Goal: Task Accomplishment & Management: Complete application form

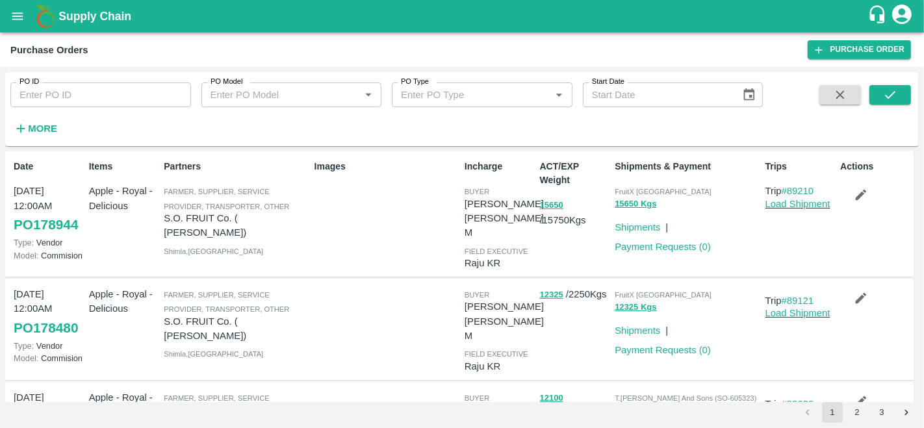
scroll to position [297, 0]
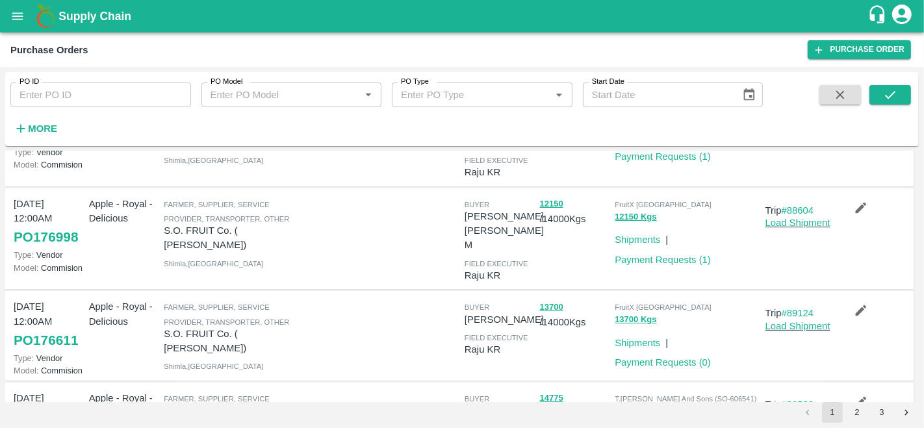
click at [62, 100] on input "PO ID" at bounding box center [100, 95] width 181 height 25
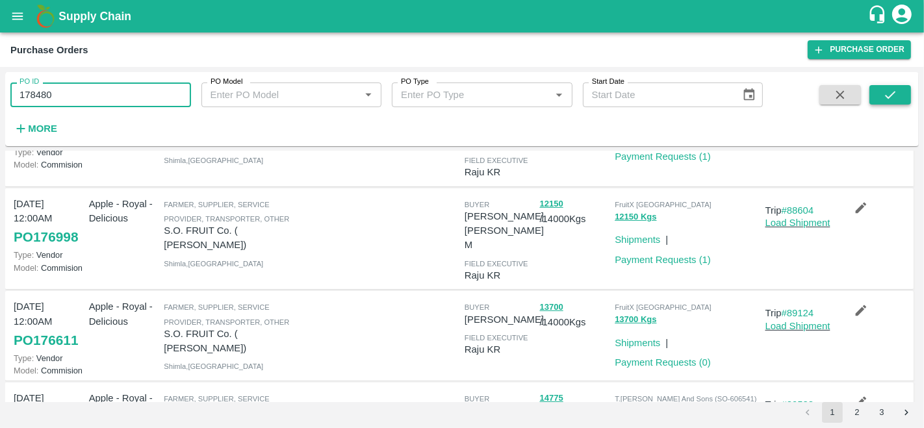
type input "178480"
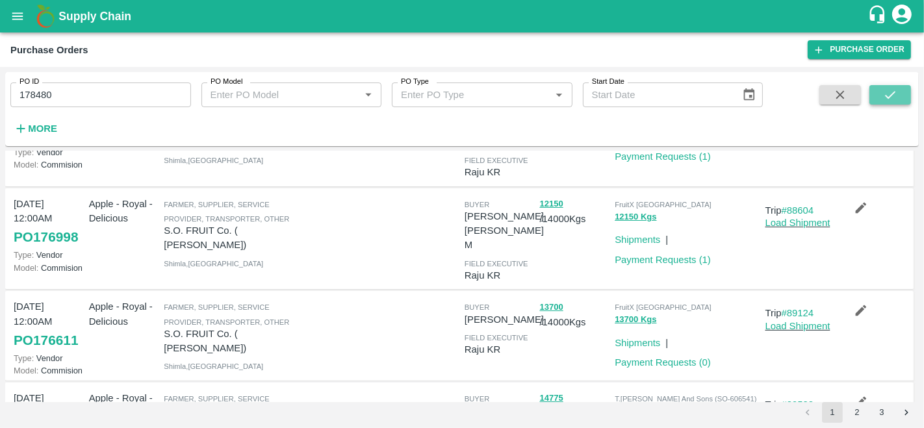
click at [891, 90] on icon "submit" at bounding box center [890, 95] width 14 height 14
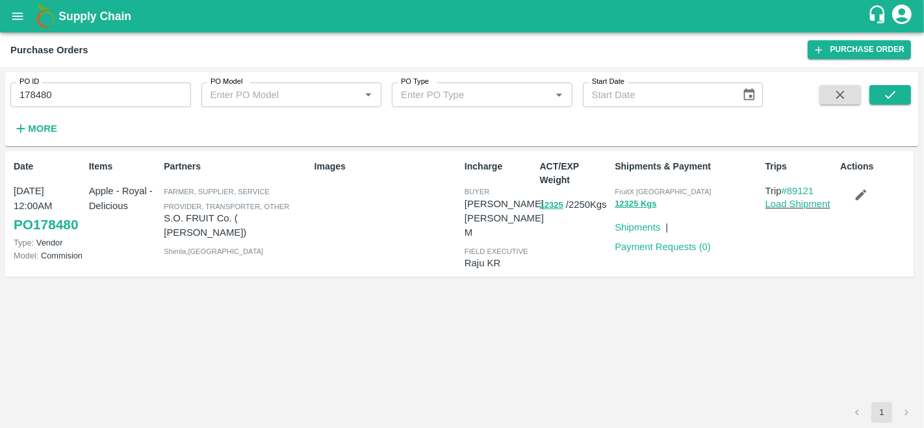
click at [861, 195] on icon "button" at bounding box center [861, 195] width 11 height 11
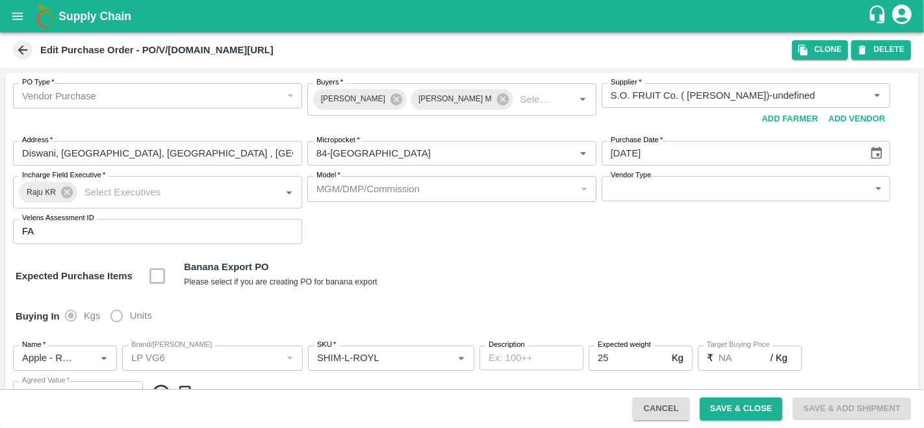
click at [20, 46] on icon at bounding box center [23, 50] width 14 height 14
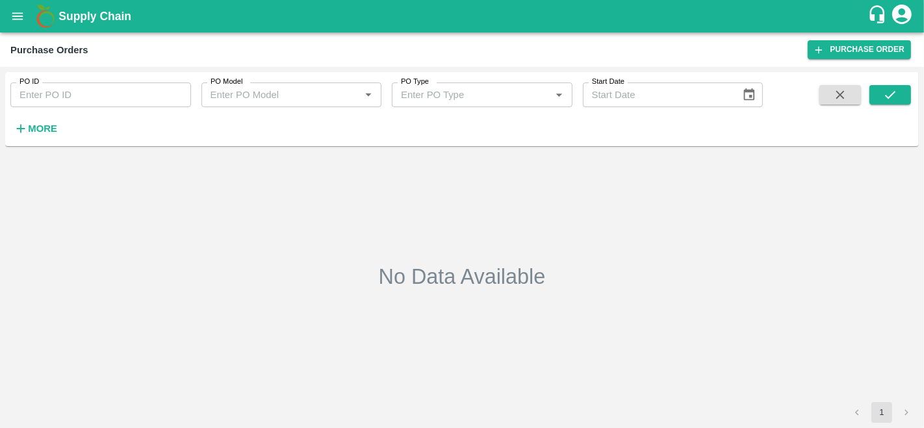
type input "178480"
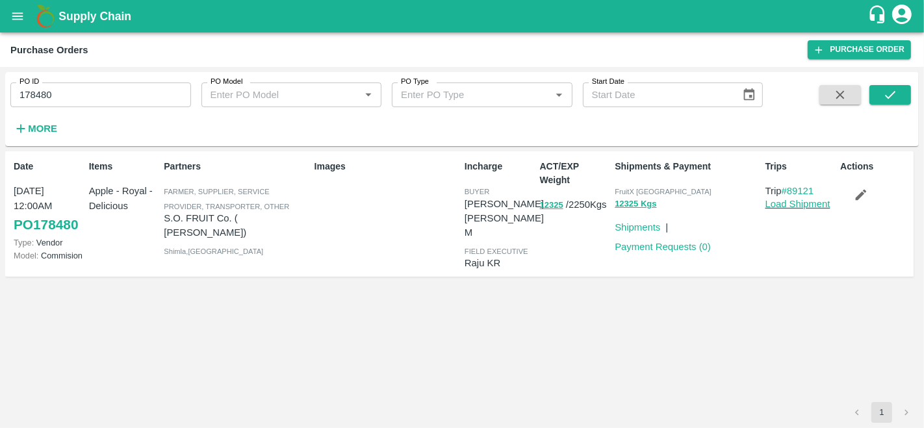
click at [39, 226] on link "PO 178480" at bounding box center [46, 224] width 64 height 23
click at [857, 196] on icon "button" at bounding box center [861, 195] width 14 height 14
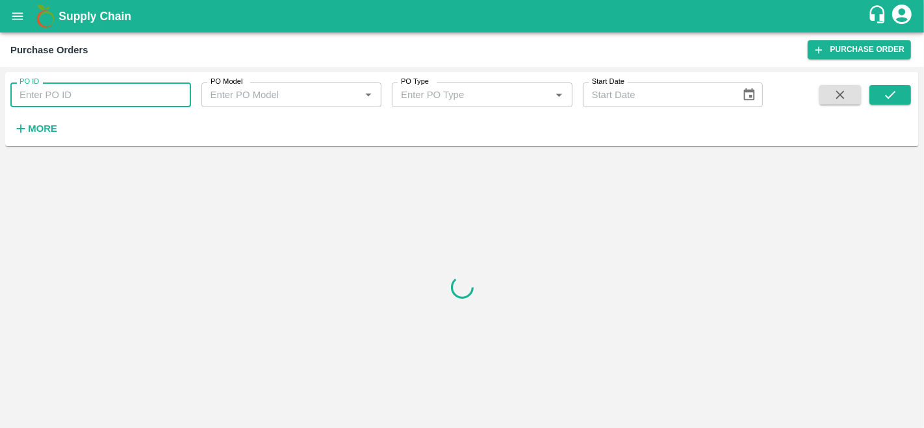
click at [66, 86] on input "PO ID" at bounding box center [100, 95] width 181 height 25
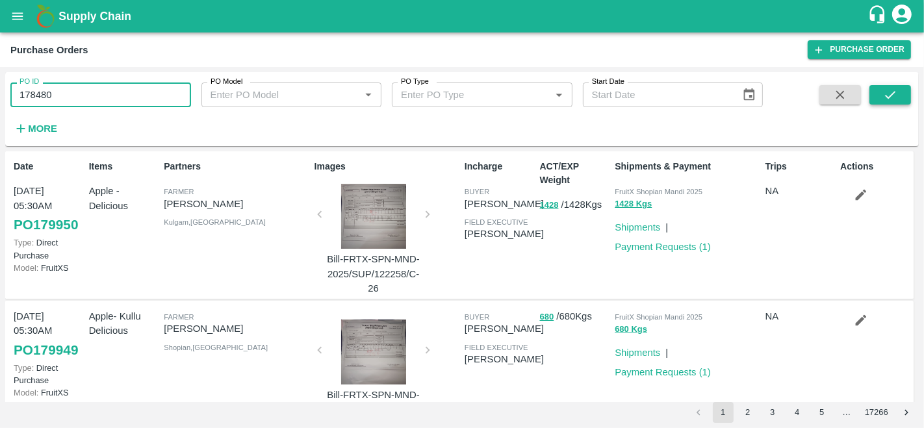
type input "178480"
click at [897, 91] on icon "submit" at bounding box center [890, 95] width 14 height 14
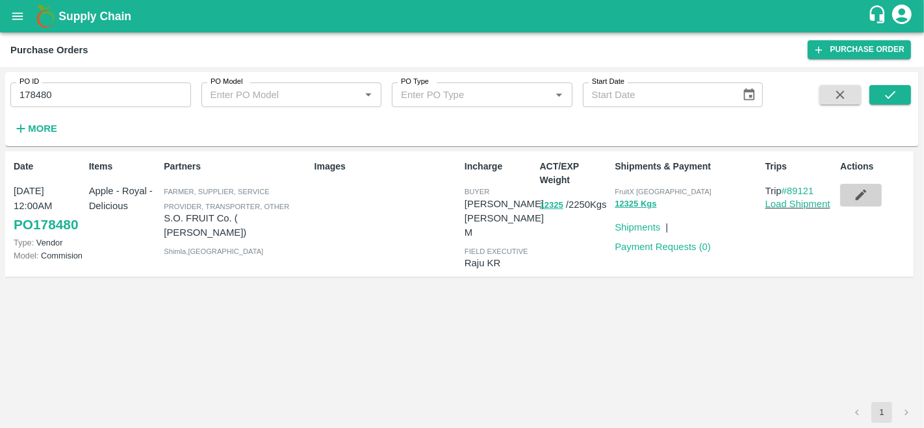
click at [867, 198] on icon "button" at bounding box center [861, 195] width 14 height 14
click at [863, 196] on icon "button" at bounding box center [861, 195] width 11 height 11
click at [861, 196] on icon "button" at bounding box center [861, 195] width 11 height 11
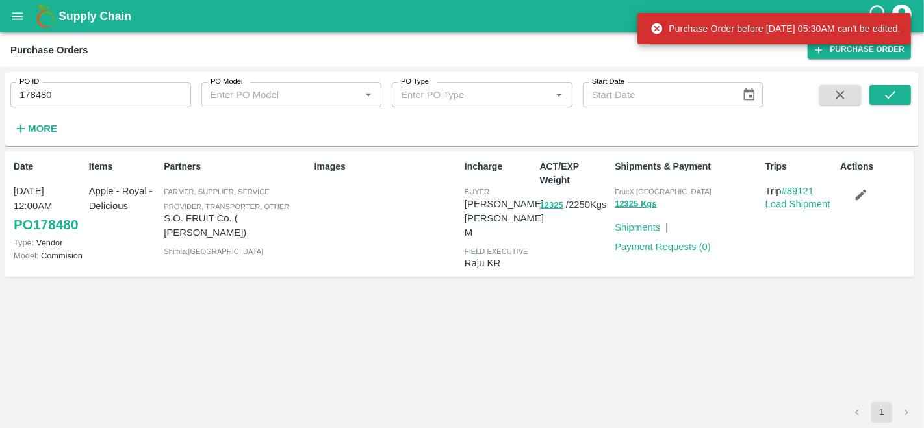
click at [739, 28] on div "Purchase Order before 30 Sep, 05:30AM can't be edited." at bounding box center [776, 28] width 250 height 23
click at [863, 200] on icon "button" at bounding box center [861, 195] width 14 height 14
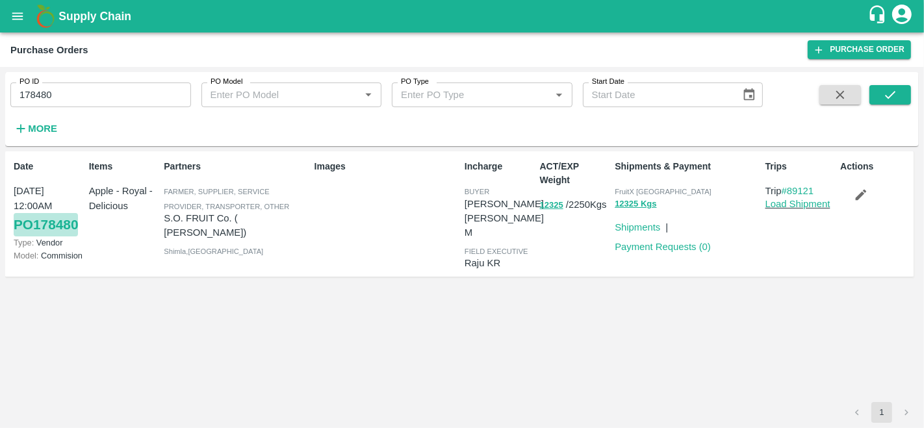
click at [65, 223] on link "PO 178480" at bounding box center [46, 224] width 64 height 23
click at [858, 198] on icon "button" at bounding box center [861, 195] width 11 height 11
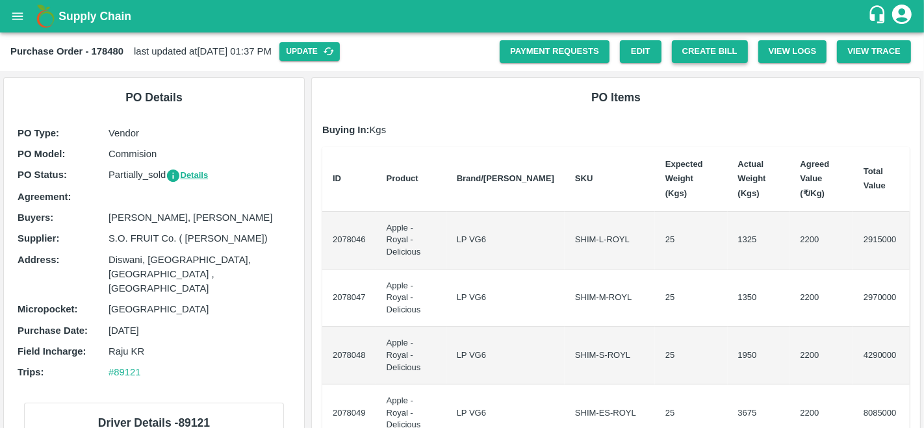
click at [707, 46] on button "Create Bill" at bounding box center [710, 51] width 76 height 23
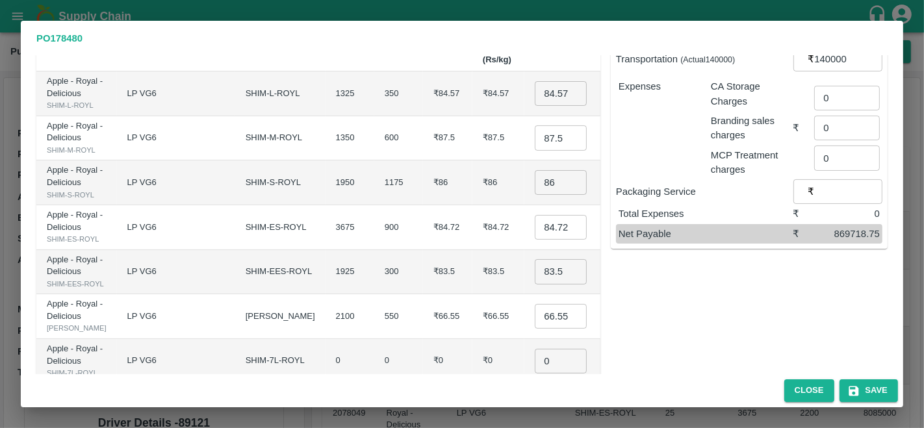
scroll to position [344, 0]
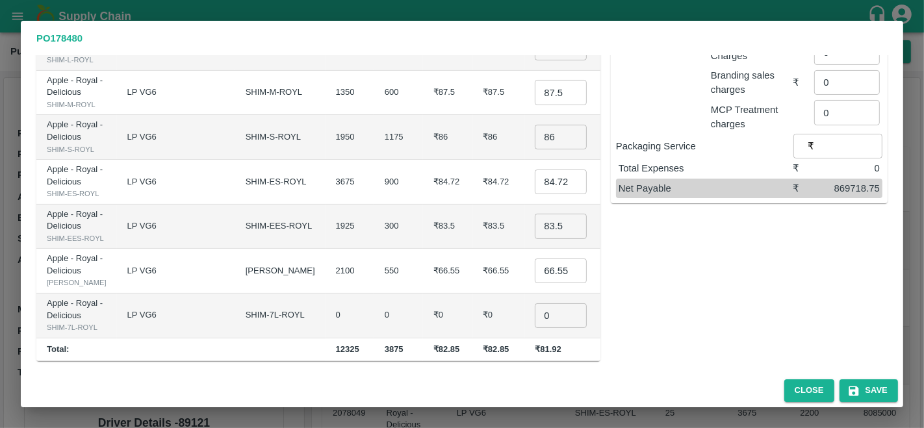
click at [535, 304] on input "0" at bounding box center [561, 316] width 52 height 25
type input "10"
click at [867, 394] on button "Save" at bounding box center [869, 391] width 59 height 23
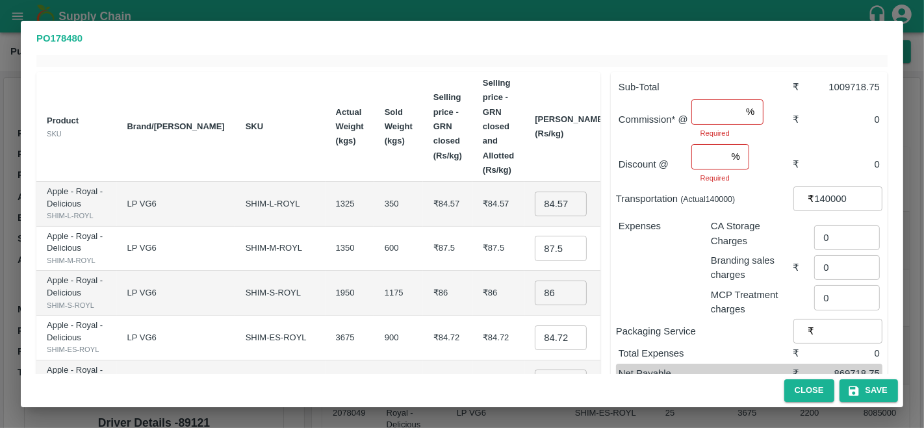
scroll to position [0, 0]
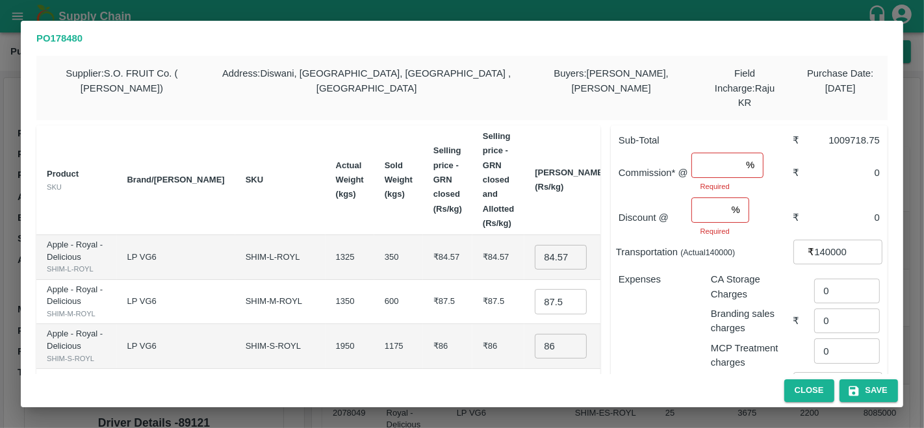
click at [702, 153] on input "number" at bounding box center [716, 165] width 49 height 25
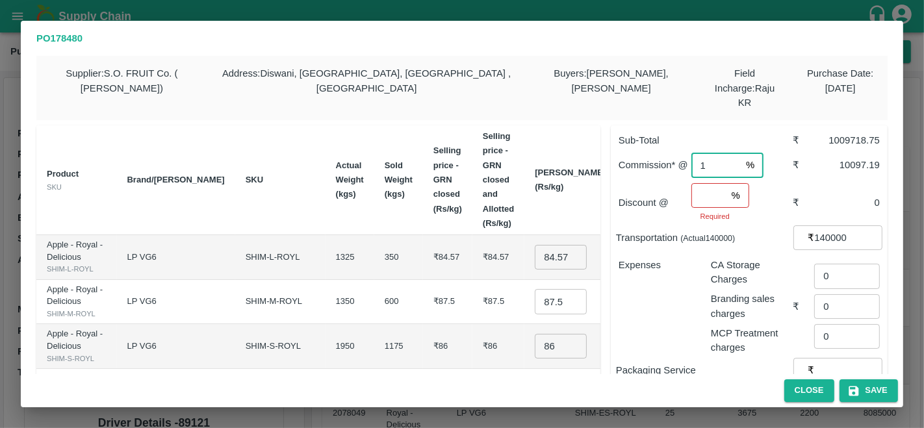
type input "1"
click at [713, 183] on input "number" at bounding box center [709, 195] width 35 height 25
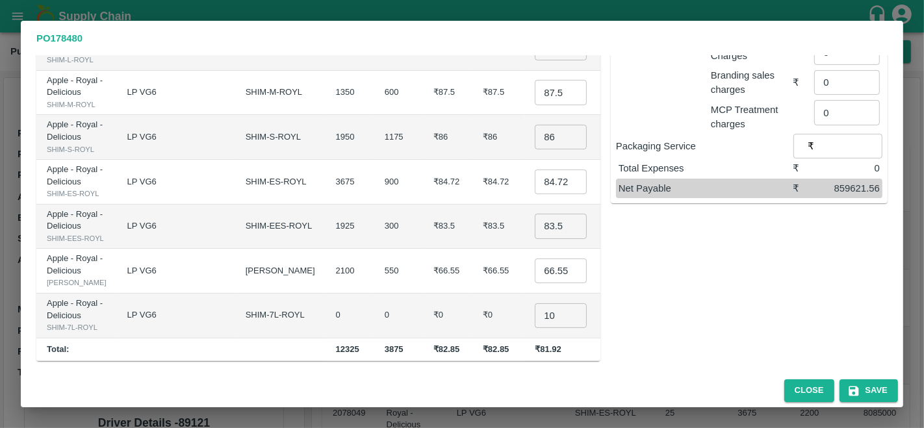
scroll to position [344, 0]
type input "0"
click at [869, 386] on button "Save" at bounding box center [869, 391] width 59 height 23
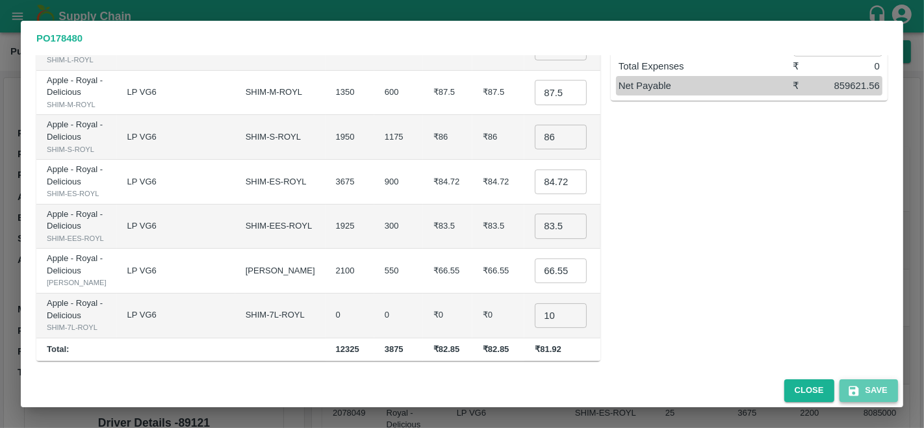
click at [869, 386] on button "Save" at bounding box center [869, 391] width 59 height 23
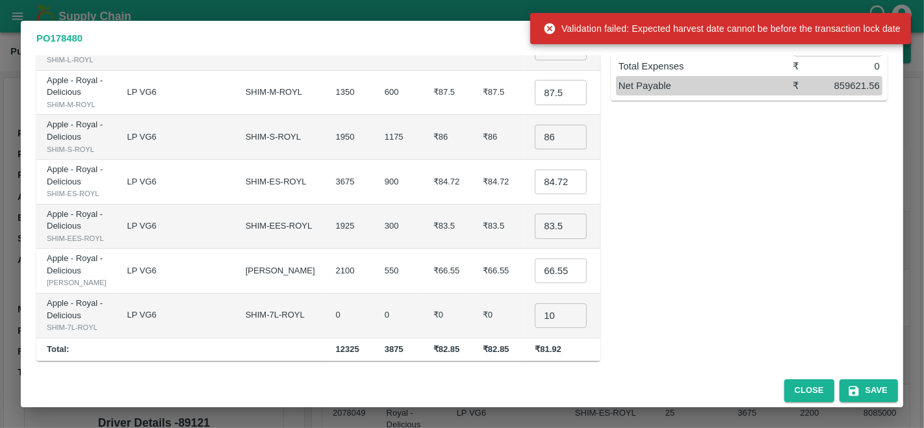
click at [784, 263] on div "Sub-Total ₹ 1009718.75 Commission* @ 1 % ​ ₹ 10097.19 Discount @ 0 % ​ ₹ 0 Tran…" at bounding box center [744, 134] width 287 height 456
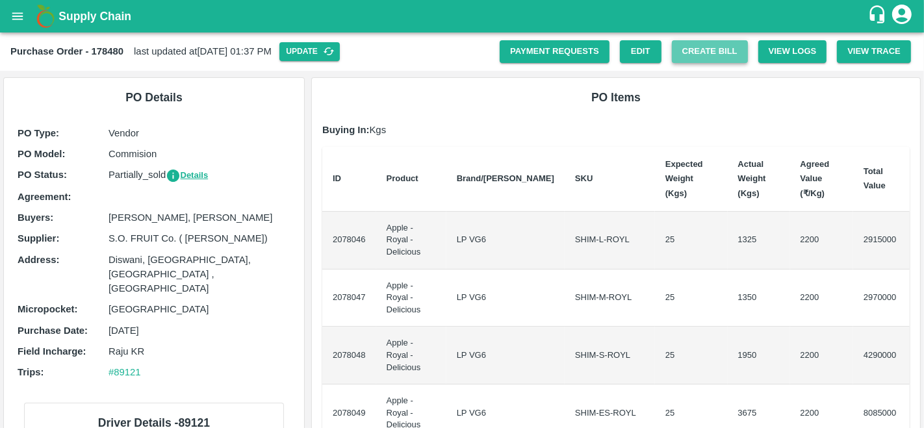
click at [714, 51] on button "Create Bill" at bounding box center [710, 51] width 76 height 23
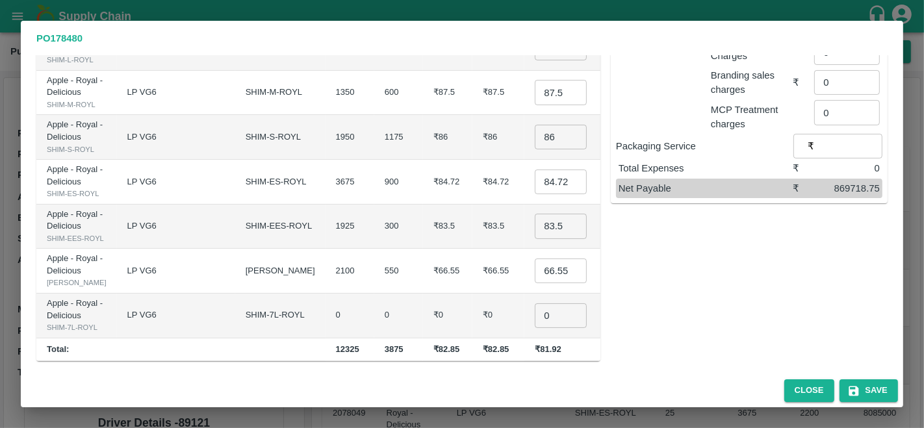
scroll to position [344, 0]
click at [535, 307] on input "0" at bounding box center [561, 316] width 52 height 25
type input "10"
click at [867, 395] on button "Save" at bounding box center [869, 391] width 59 height 23
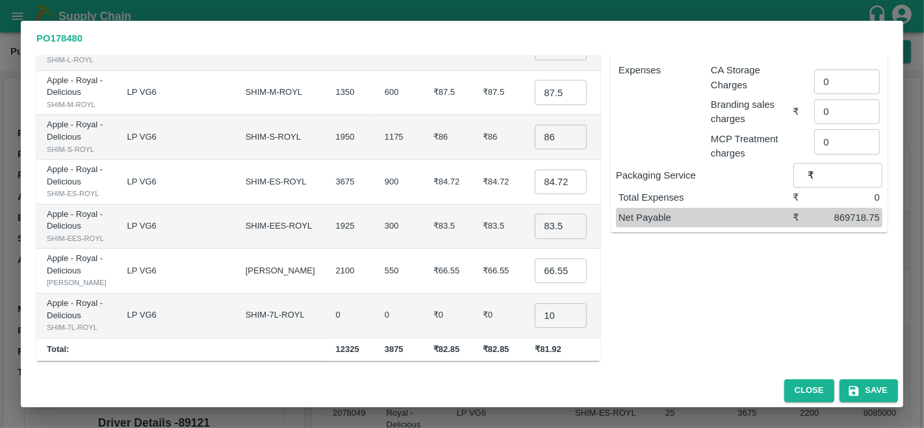
scroll to position [0, 0]
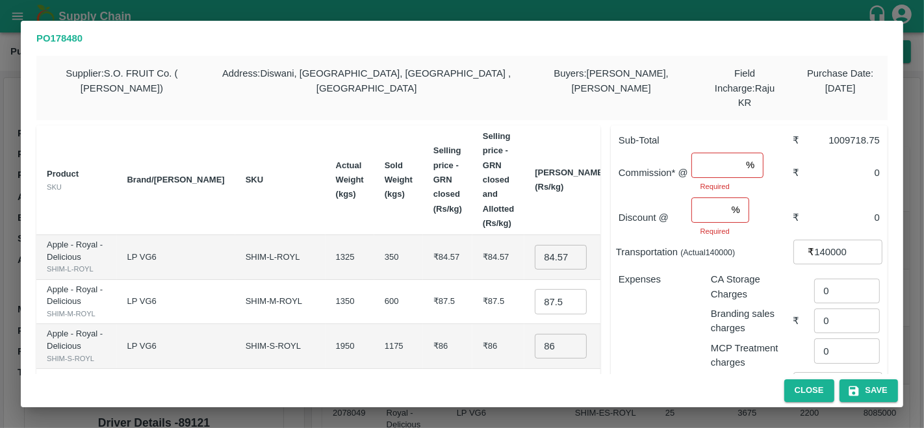
click at [709, 153] on input "number" at bounding box center [716, 165] width 49 height 25
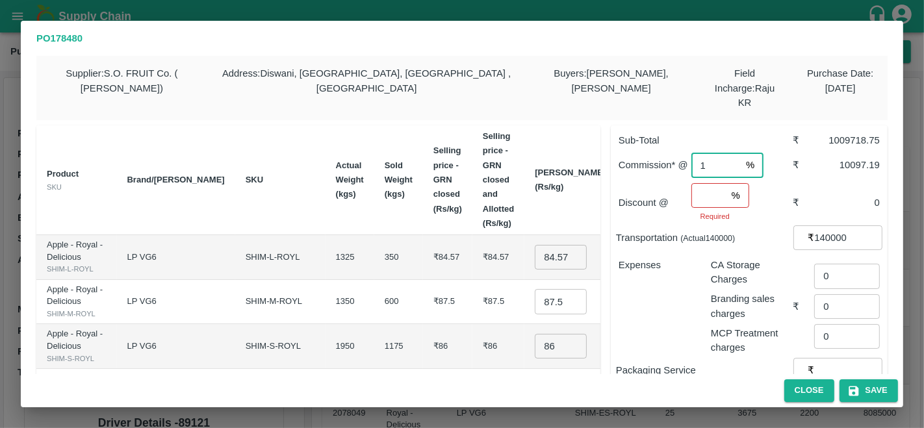
type input "1"
click at [707, 189] on input "number" at bounding box center [709, 195] width 35 height 25
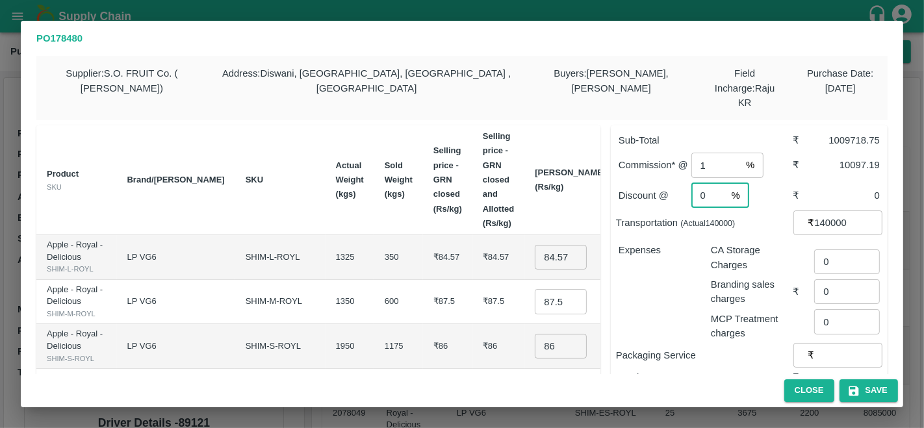
type input "0"
click at [731, 278] on p "Branding sales charges" at bounding box center [752, 292] width 82 height 29
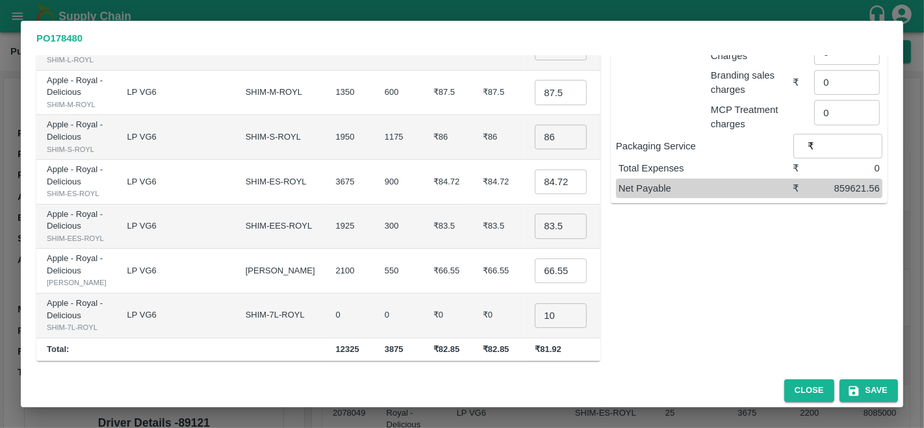
scroll to position [231, 0]
click at [860, 387] on icon "button" at bounding box center [854, 391] width 13 height 13
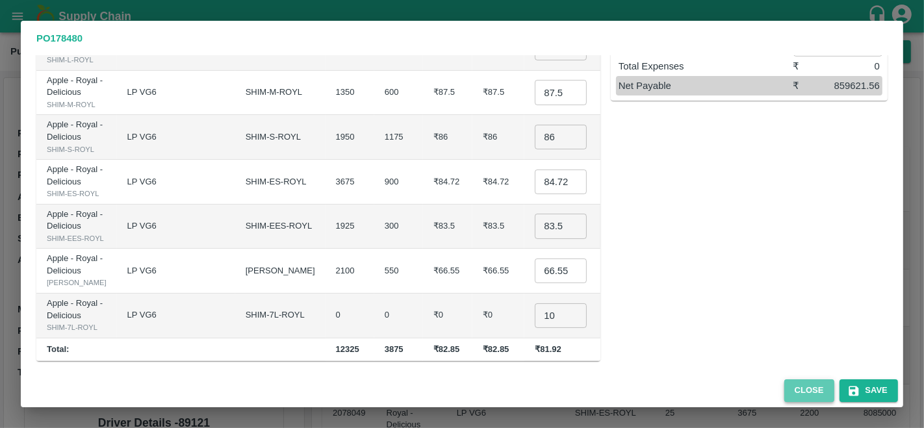
click at [802, 391] on button "Close" at bounding box center [810, 391] width 50 height 23
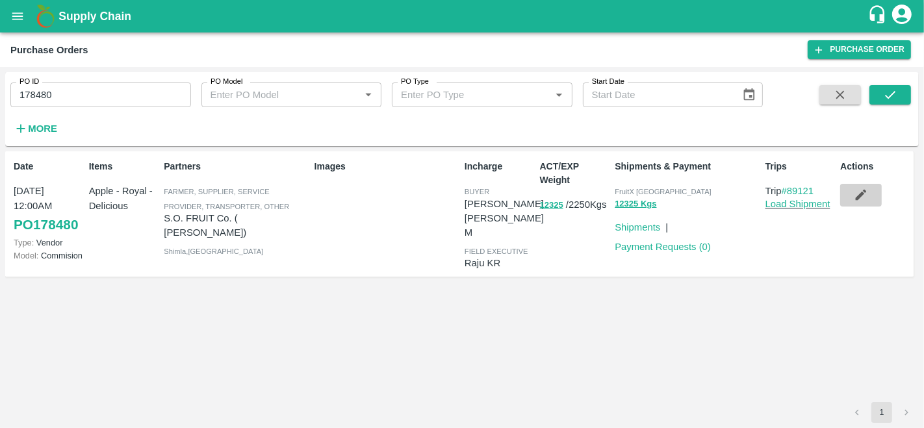
click at [867, 197] on icon "button" at bounding box center [861, 195] width 14 height 14
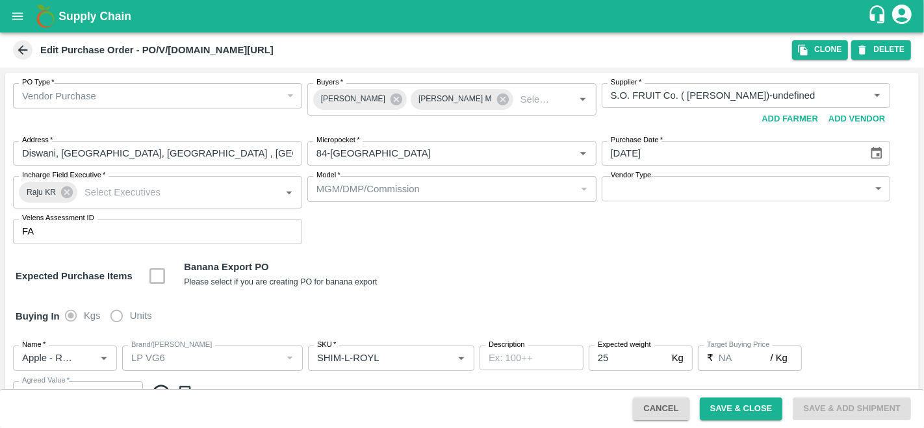
click at [625, 155] on input "[DATE]" at bounding box center [731, 153] width 258 height 25
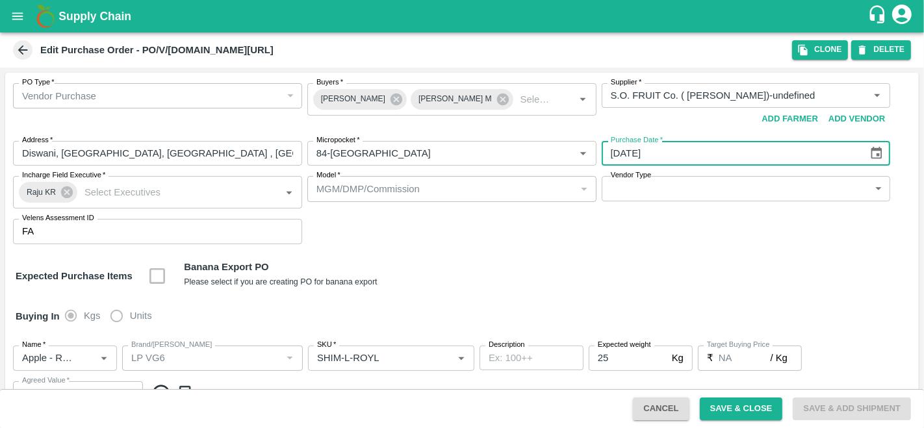
click at [617, 154] on input "[DATE]" at bounding box center [731, 153] width 258 height 25
click at [872, 153] on icon "Choose date, selected date is Sep 26, 2025" at bounding box center [877, 153] width 14 height 14
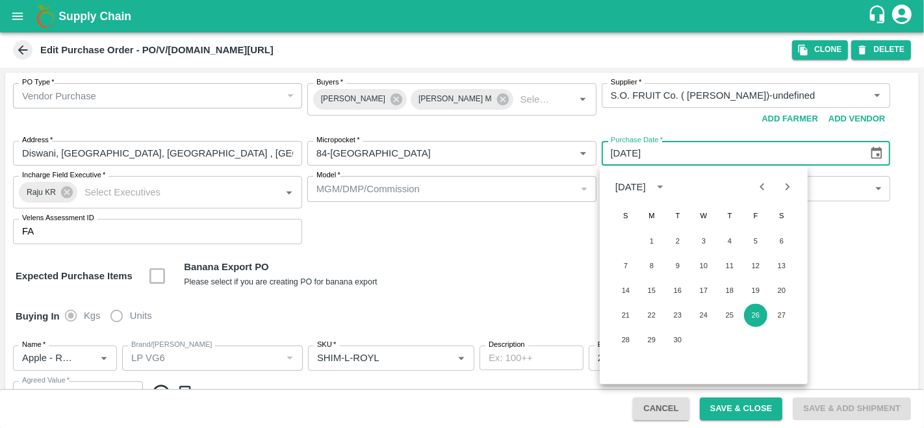
click at [785, 185] on icon "Next month" at bounding box center [788, 186] width 14 height 14
click at [709, 239] on button "1" at bounding box center [703, 241] width 23 height 23
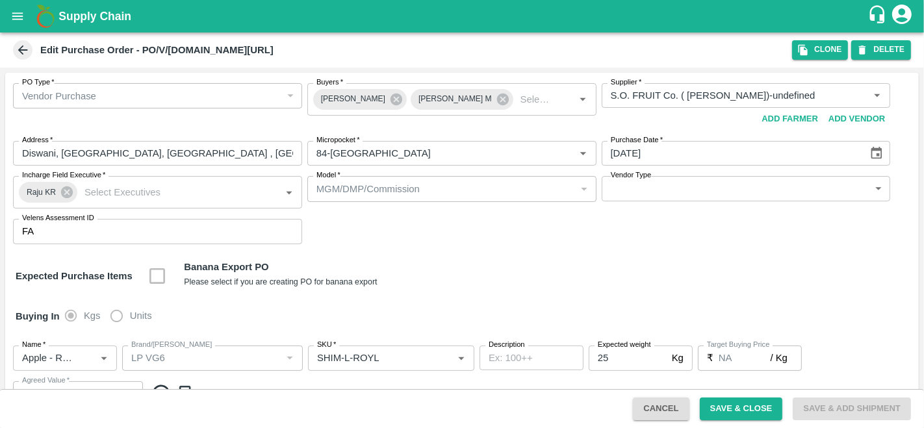
type input "01/10/2025"
click at [734, 404] on button "Save & Close" at bounding box center [741, 409] width 83 height 23
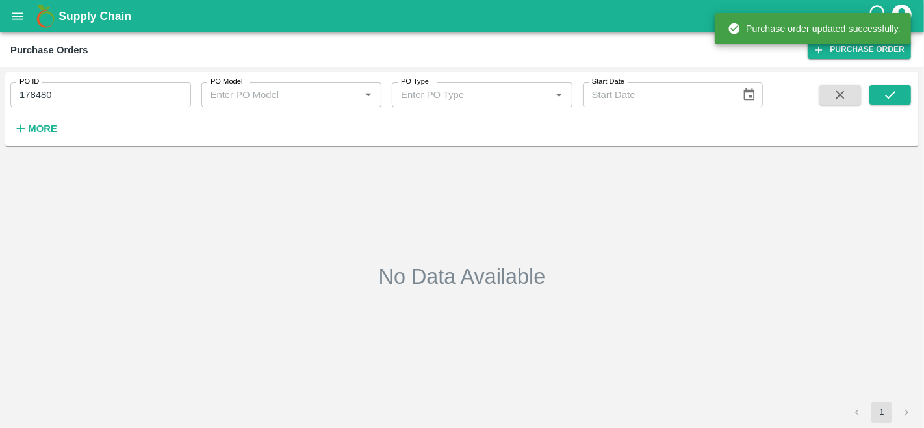
type input "178480"
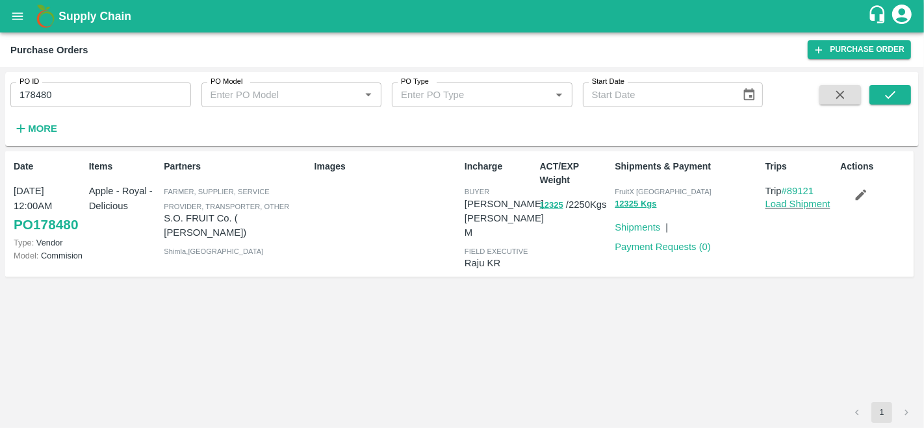
click at [859, 196] on icon "button" at bounding box center [861, 195] width 11 height 11
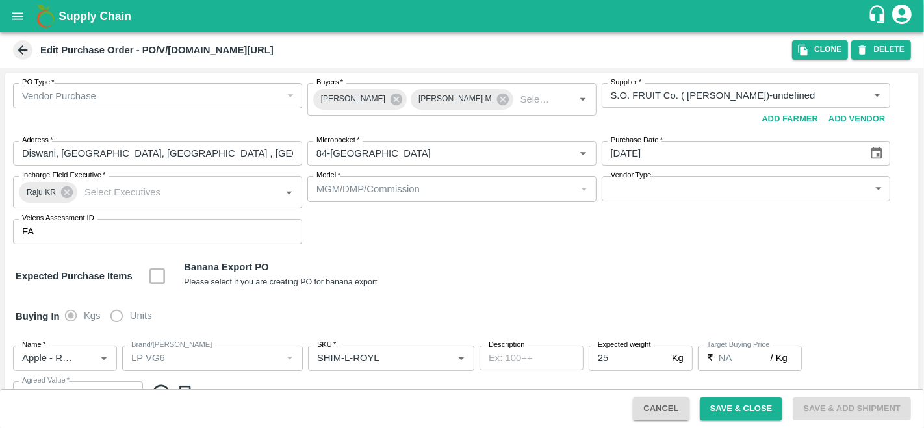
click at [22, 50] on icon at bounding box center [23, 51] width 10 height 10
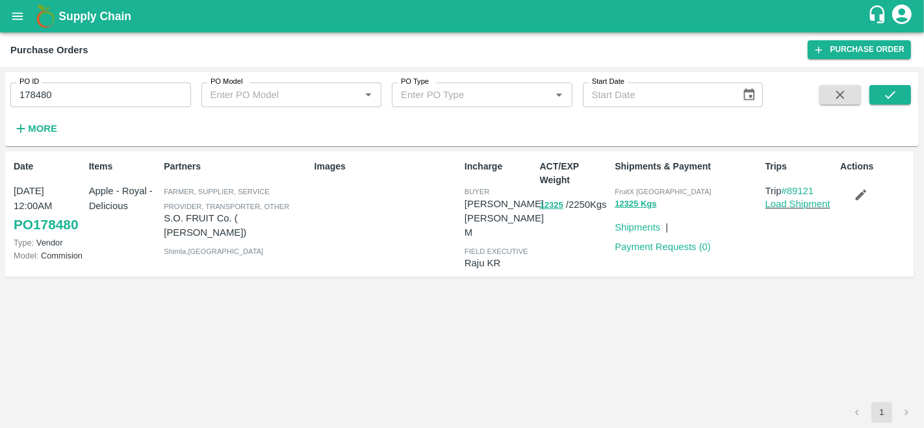
click at [59, 224] on link "PO 178480" at bounding box center [46, 224] width 64 height 23
click at [658, 250] on link "Payment Requests ( 0 )" at bounding box center [663, 247] width 96 height 10
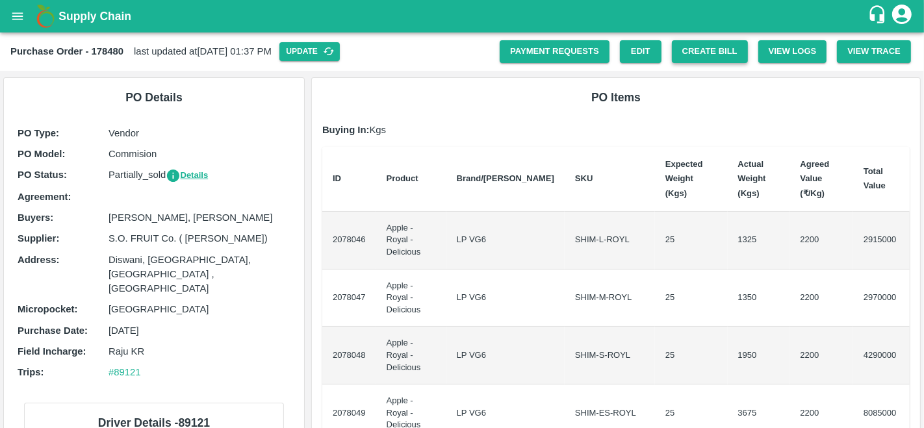
click at [699, 49] on button "Create Bill" at bounding box center [710, 51] width 76 height 23
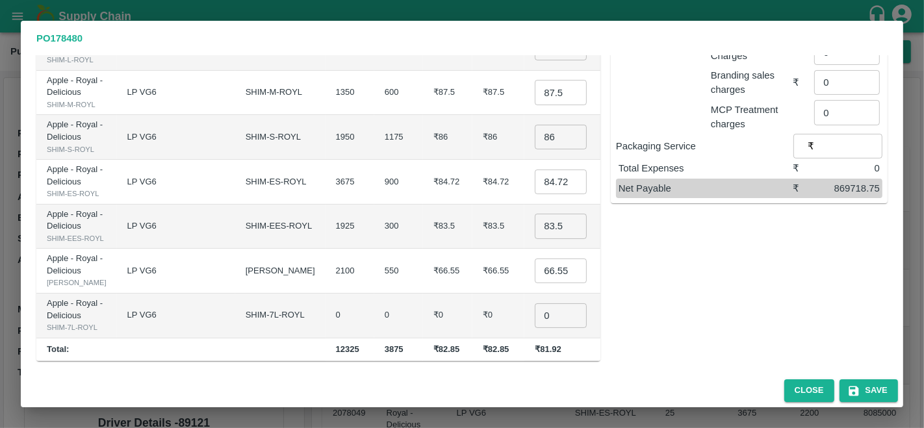
scroll to position [335, 0]
click at [535, 313] on input "0" at bounding box center [561, 316] width 52 height 25
type input "10"
click at [876, 386] on button "Save" at bounding box center [869, 391] width 59 height 23
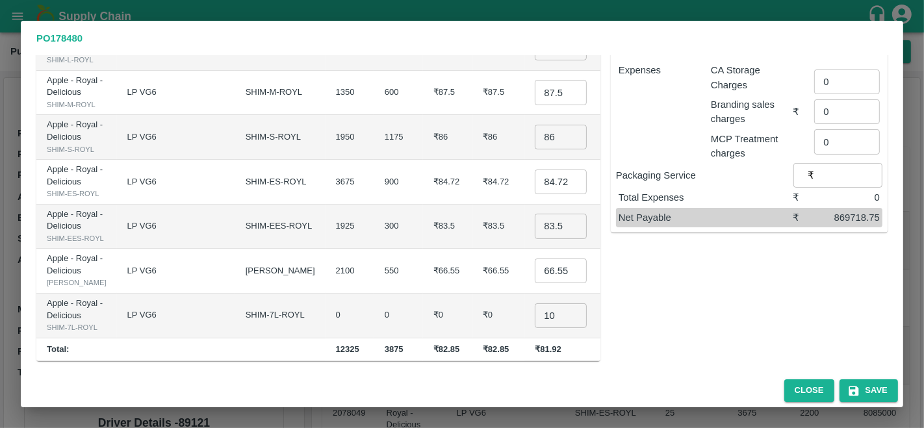
scroll to position [0, 0]
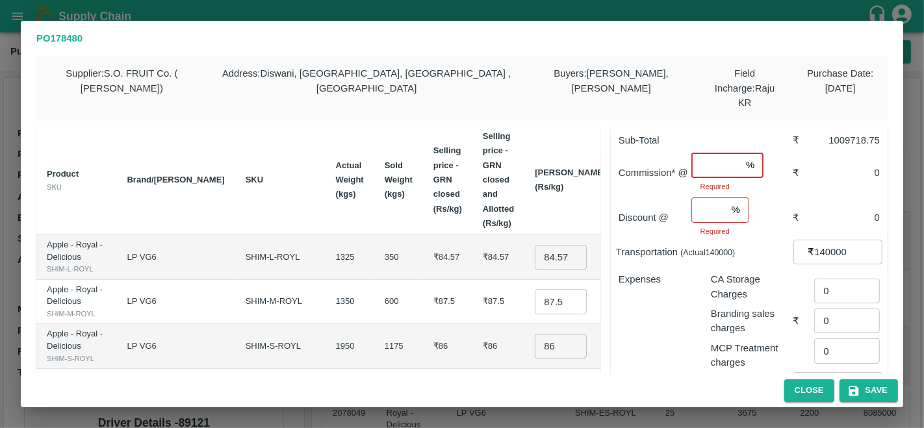
click at [713, 153] on input "number" at bounding box center [716, 165] width 49 height 25
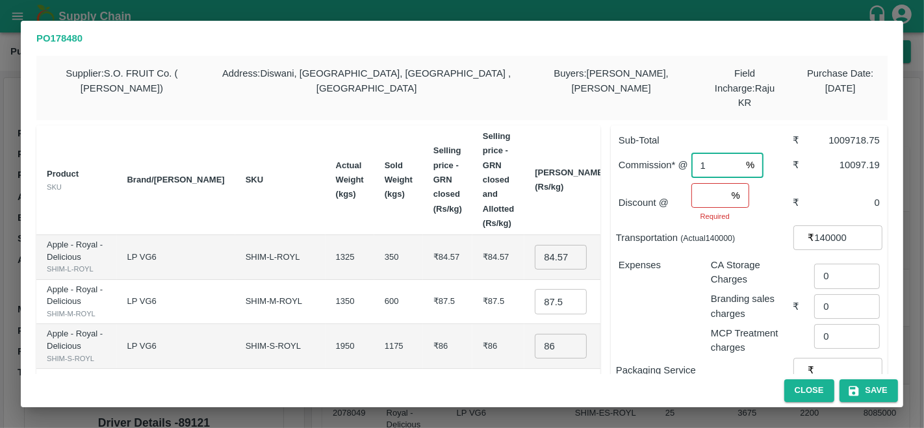
type input "1"
type input "-1"
click at [715, 183] on input "-1" at bounding box center [709, 195] width 35 height 25
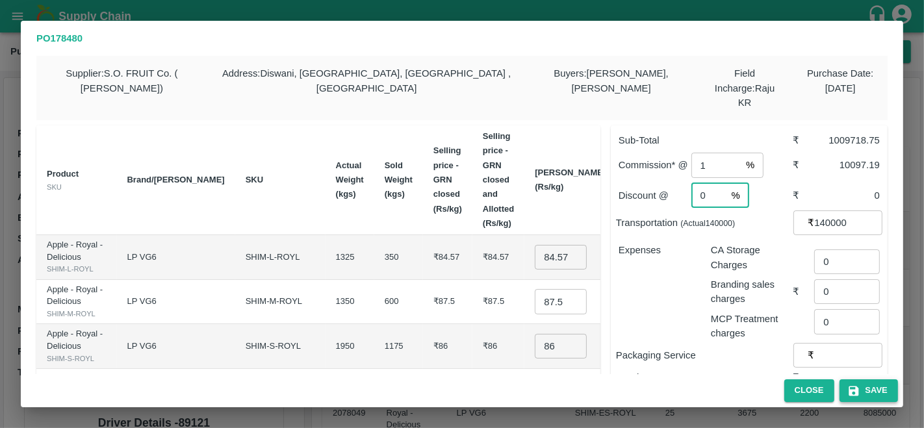
type input "0"
click at [865, 387] on button "Save" at bounding box center [869, 391] width 59 height 23
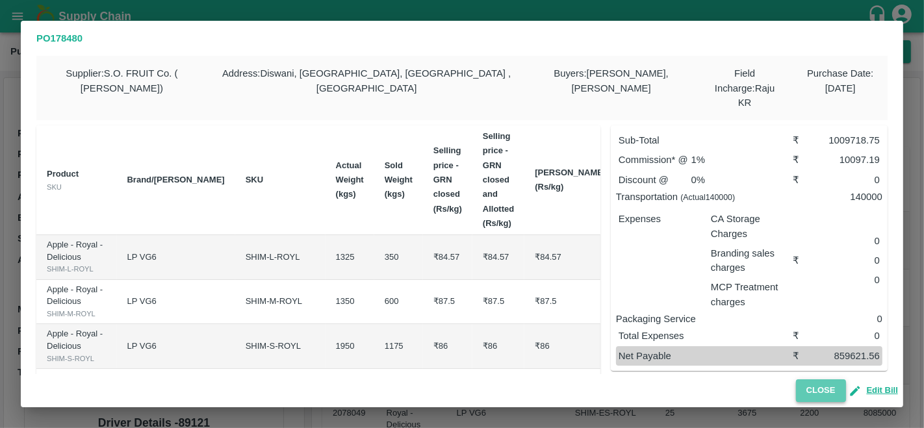
click at [821, 392] on button "Close" at bounding box center [821, 391] width 50 height 23
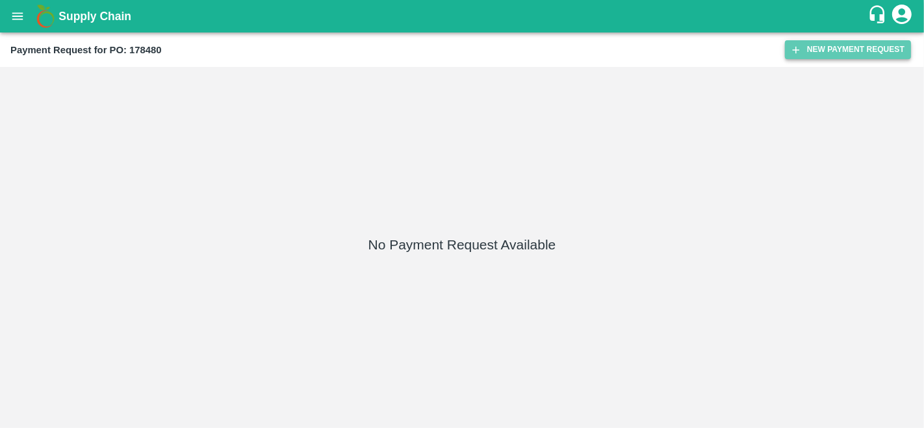
click at [828, 44] on button "New Payment Request" at bounding box center [848, 49] width 126 height 19
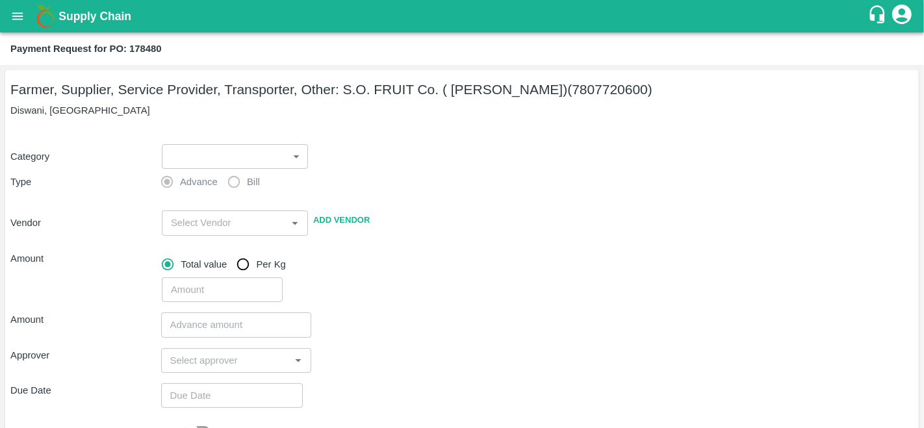
click at [246, 155] on body "Supply Chain Payment Request for PO: 178480 Farmer, Supplier, Service Provider,…" at bounding box center [462, 214] width 924 height 428
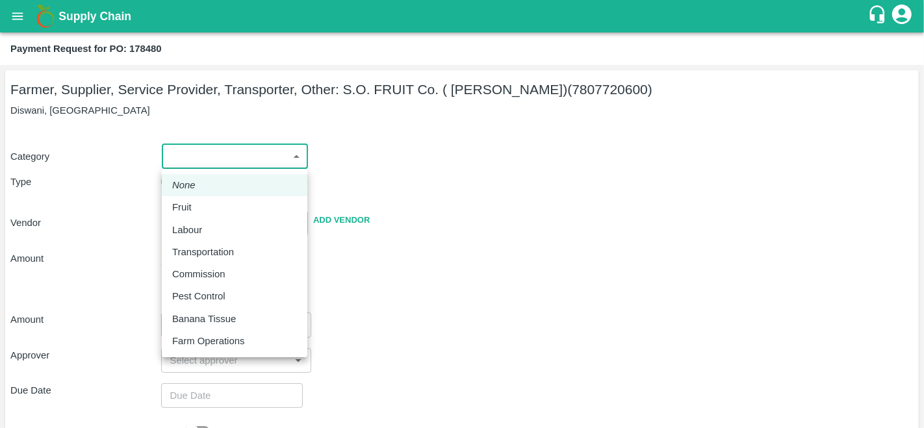
click at [204, 199] on li "Fruit" at bounding box center [235, 207] width 146 height 22
type input "1"
type input "S.O. FRUIT Co. ( [PERSON_NAME]) - 7807720600(Farmer, Supplier, Service Provider…"
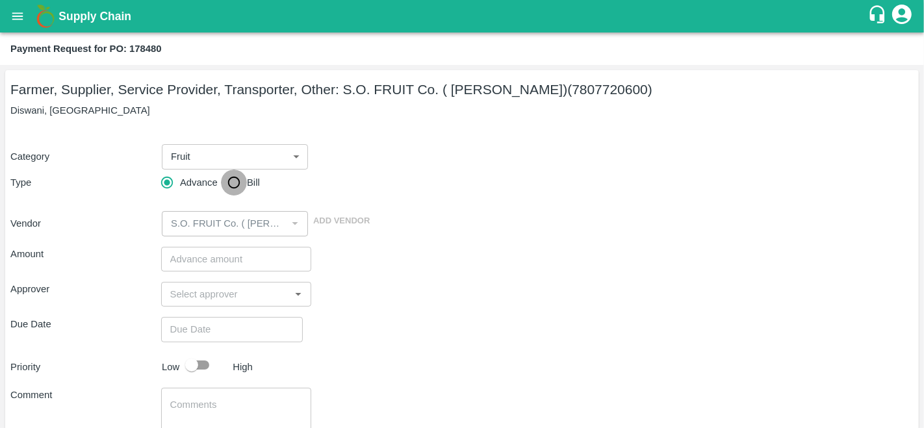
click at [233, 189] on input "Bill" at bounding box center [234, 183] width 26 height 26
radio input "true"
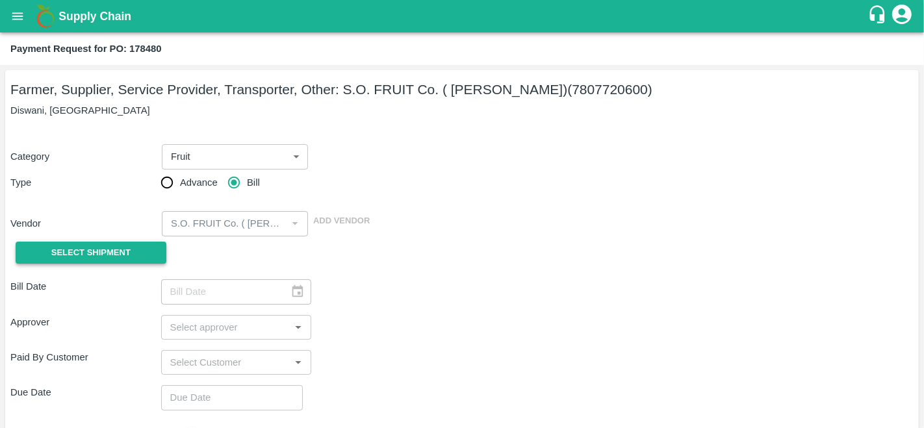
click at [140, 242] on button "Select Shipment" at bounding box center [91, 253] width 151 height 23
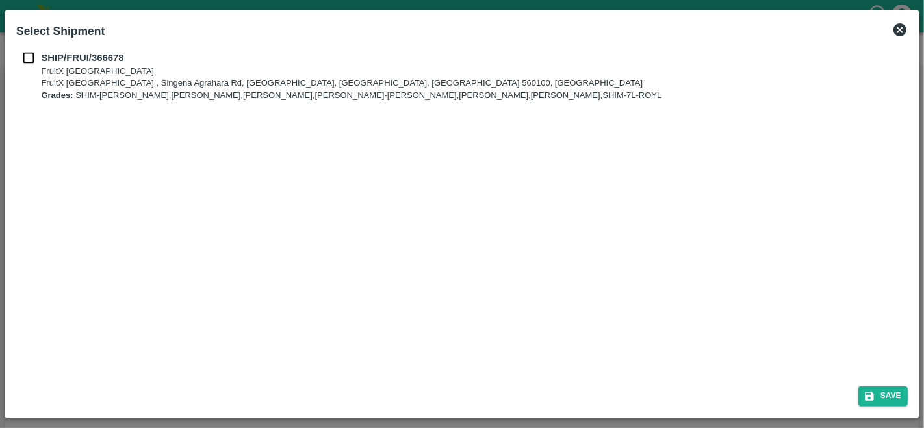
click at [36, 54] on input "checkbox" at bounding box center [28, 58] width 25 height 14
checkbox input "true"
click at [877, 389] on button "Save" at bounding box center [883, 396] width 49 height 19
type input "[DATE]"
